Goal: Transaction & Acquisition: Purchase product/service

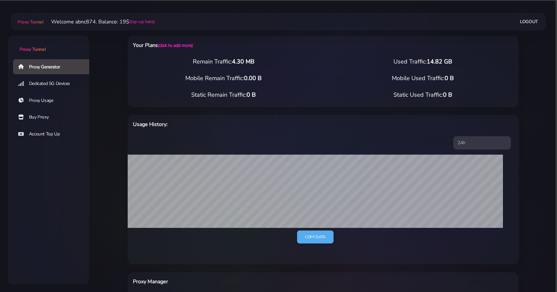
click at [48, 119] on link "Buy Proxy" at bounding box center [53, 117] width 81 height 15
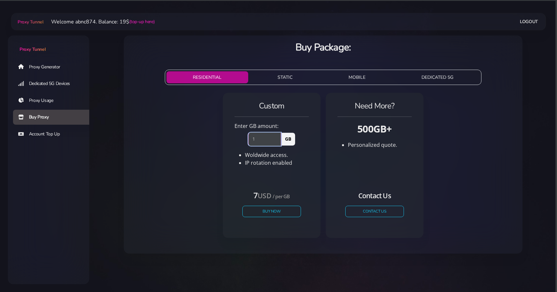
type input "1"
click at [279, 136] on input "1" at bounding box center [264, 139] width 33 height 13
click at [270, 213] on button "Buy Now" at bounding box center [272, 211] width 60 height 11
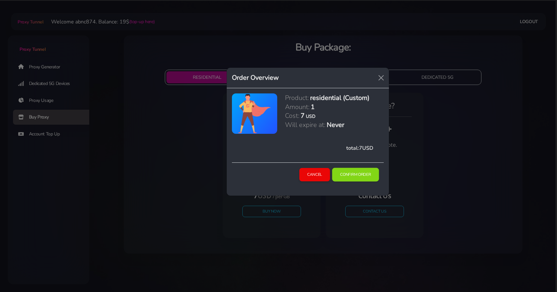
click at [362, 177] on button "Confirm Order" at bounding box center [355, 175] width 47 height 14
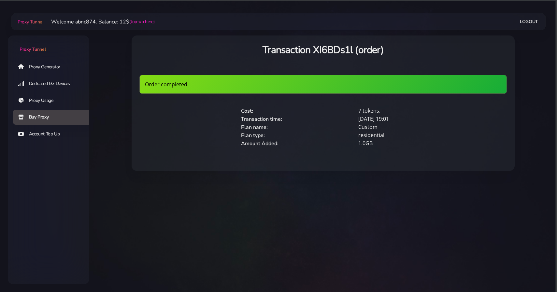
click at [49, 61] on link "Proxy Generator" at bounding box center [53, 66] width 81 height 15
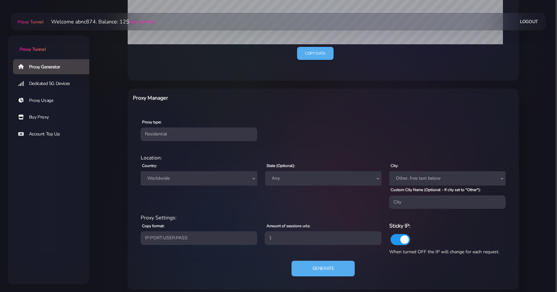
scroll to position [189, 0]
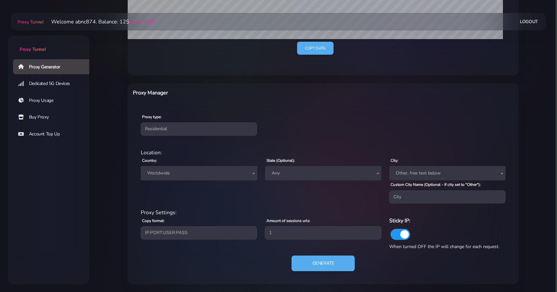
click at [203, 176] on span "Worldwide" at bounding box center [199, 173] width 108 height 9
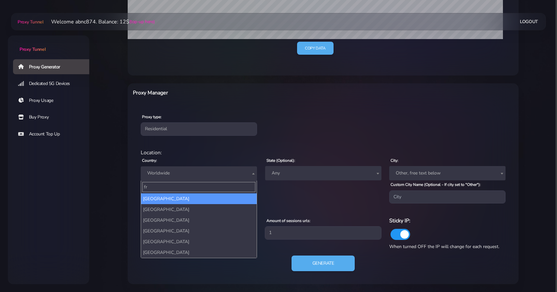
type input "fr"
select select "CF"
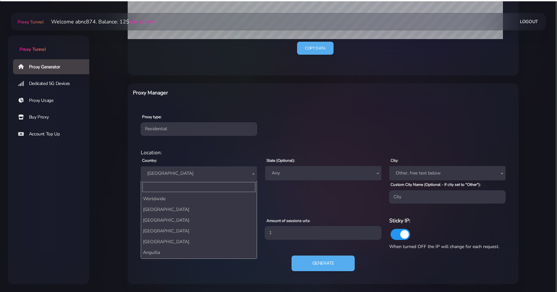
click at [215, 173] on span "[GEOGRAPHIC_DATA]" at bounding box center [199, 173] width 108 height 9
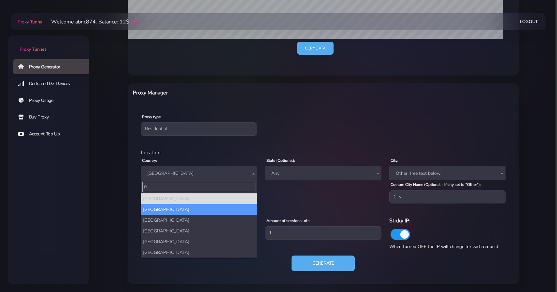
type input "fr"
select select "FR"
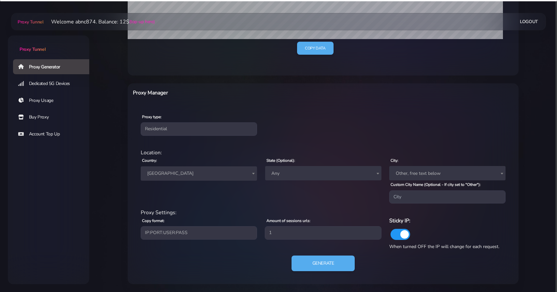
click at [245, 201] on div "Country: Worldwide Andorra United Arab Emirates Afghanistan Antigua and Barbuda…" at bounding box center [199, 180] width 124 height 47
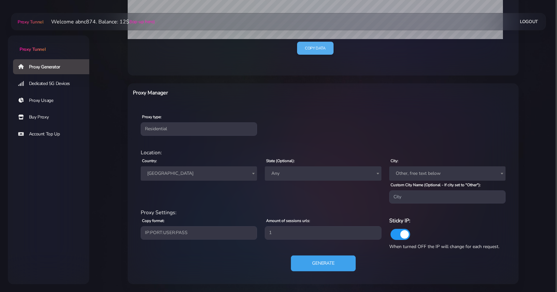
click at [307, 259] on button "Generate" at bounding box center [323, 264] width 65 height 16
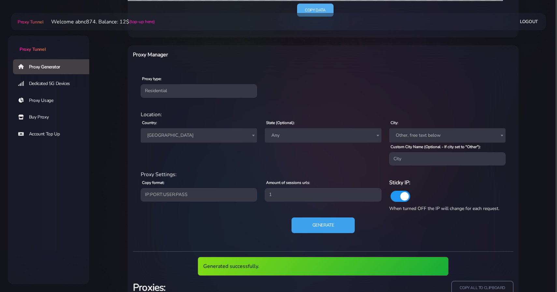
scroll to position [277, 0]
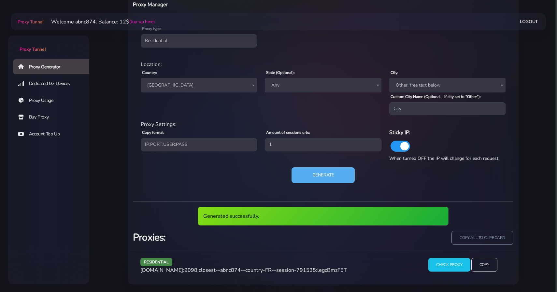
click at [436, 271] on input "Check Proxy" at bounding box center [449, 265] width 42 height 14
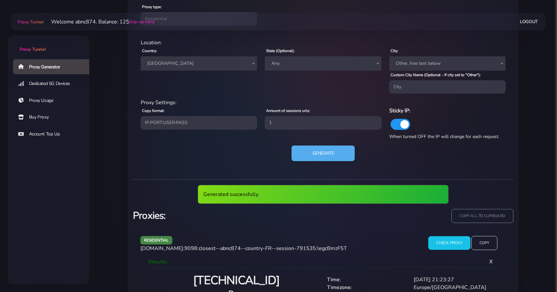
scroll to position [307, 0]
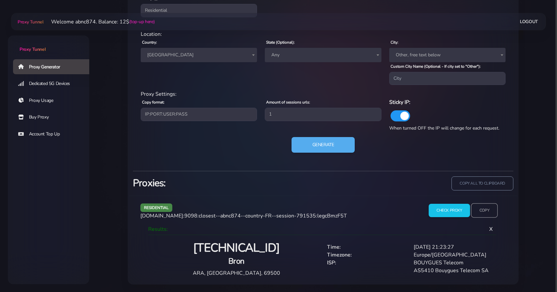
click at [492, 210] on input "Copy" at bounding box center [484, 211] width 27 height 14
